Goal: Information Seeking & Learning: Learn about a topic

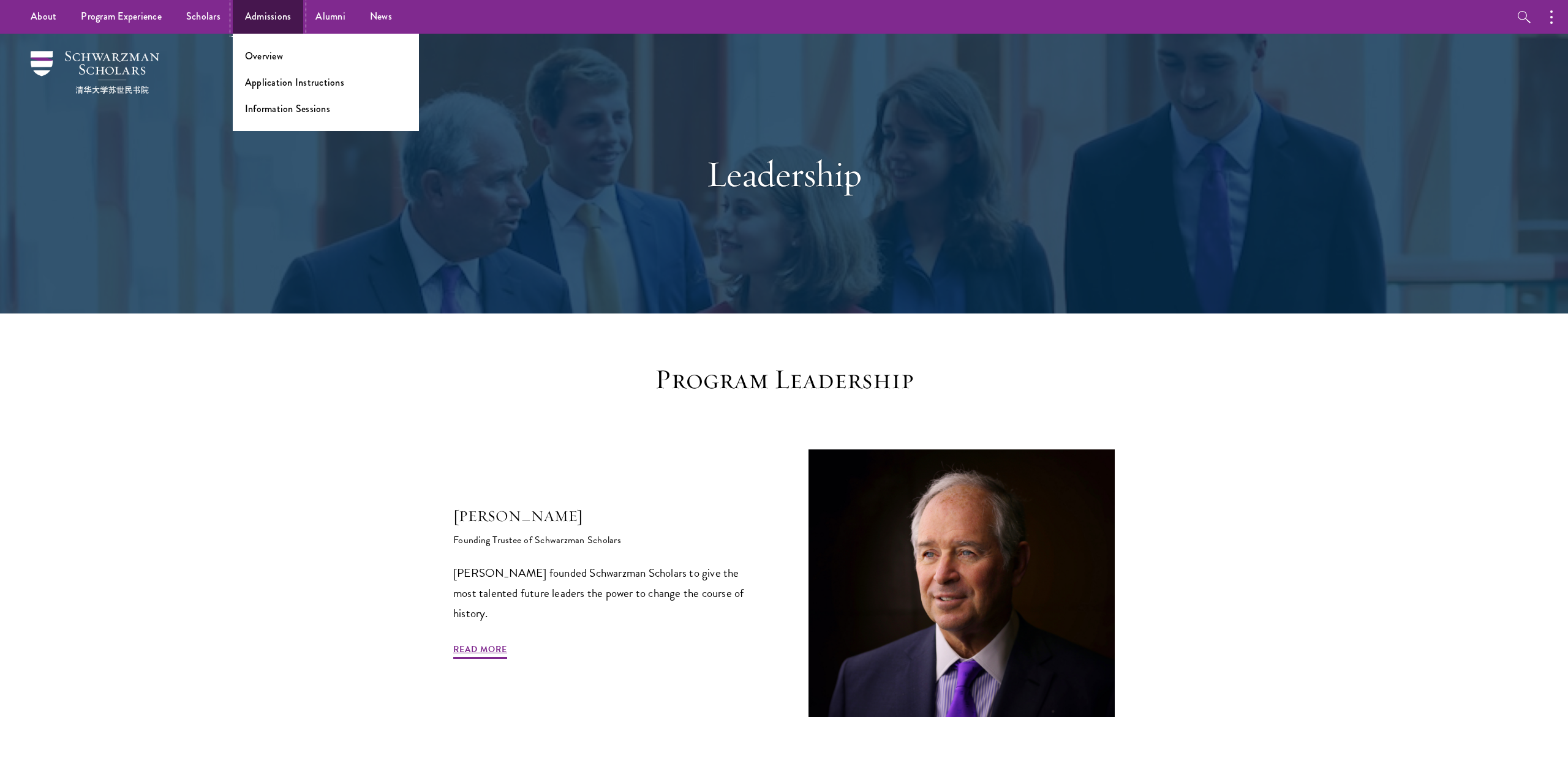
click at [247, 10] on link "Admissions" at bounding box center [268, 17] width 71 height 34
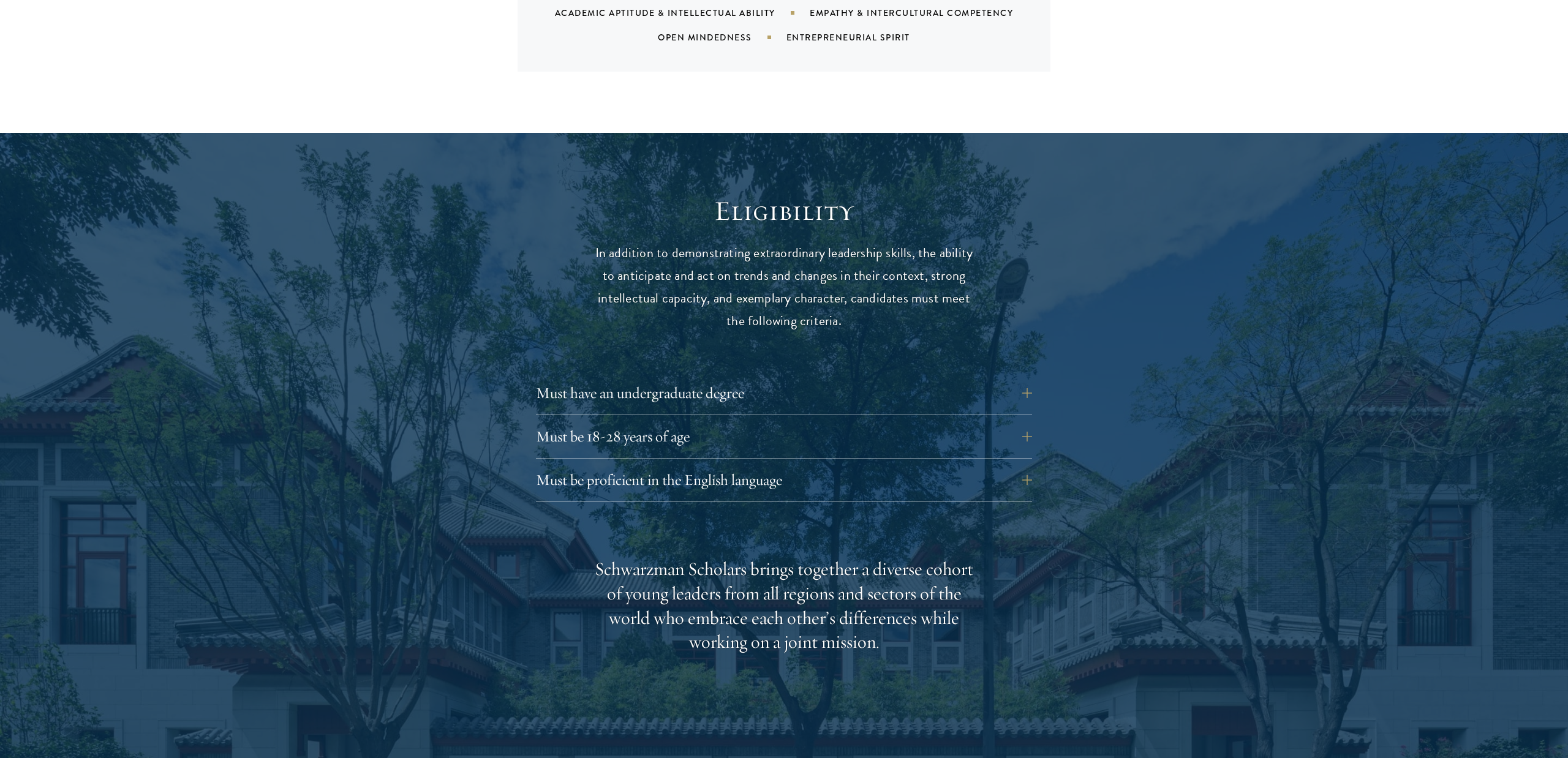
scroll to position [1550, 0]
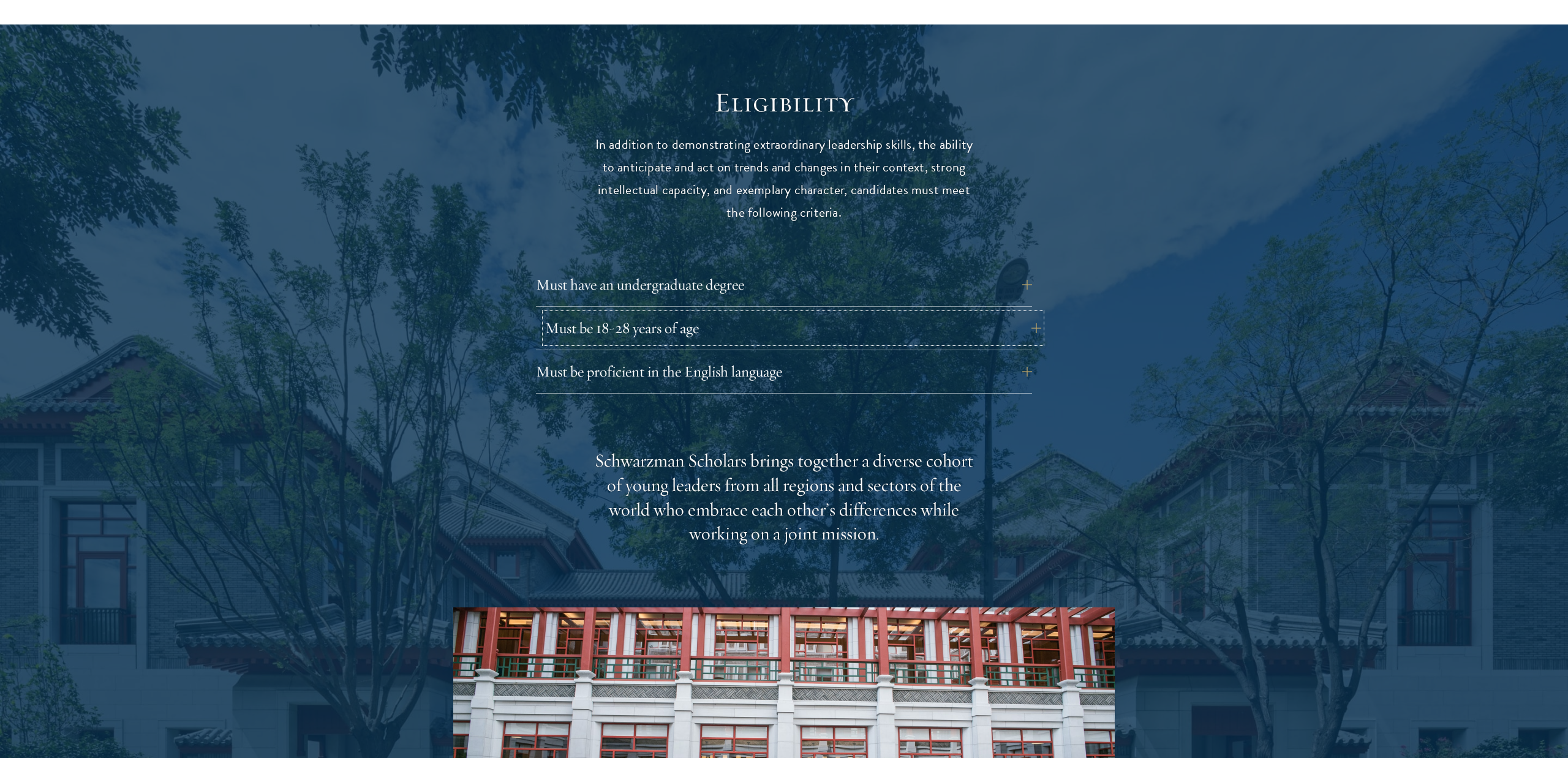
click at [672, 313] on button "Must be 18-28 years of age" at bounding box center [792, 328] width 496 height 30
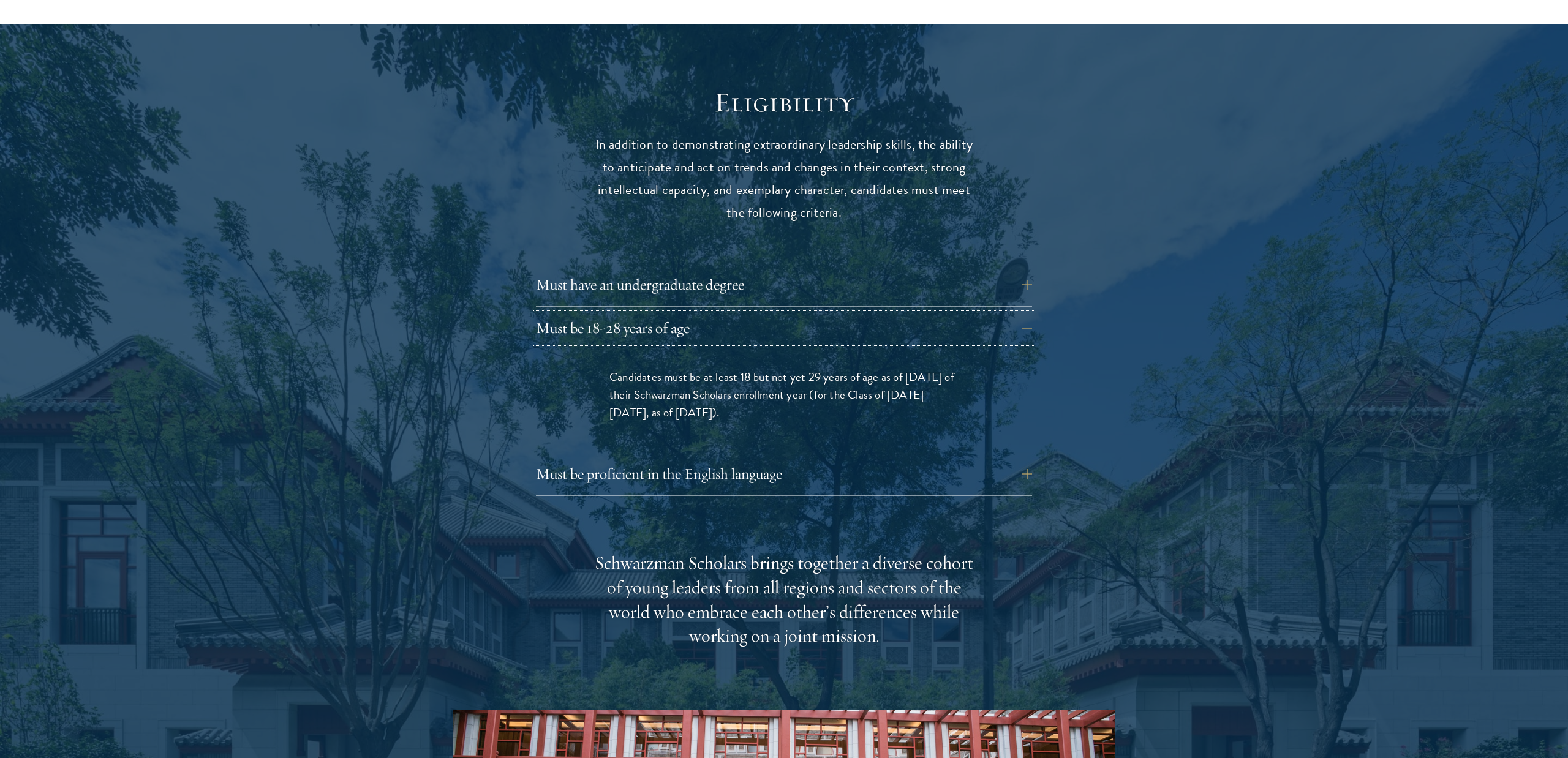
scroll to position [1572, 0]
